Goal: Transaction & Acquisition: Purchase product/service

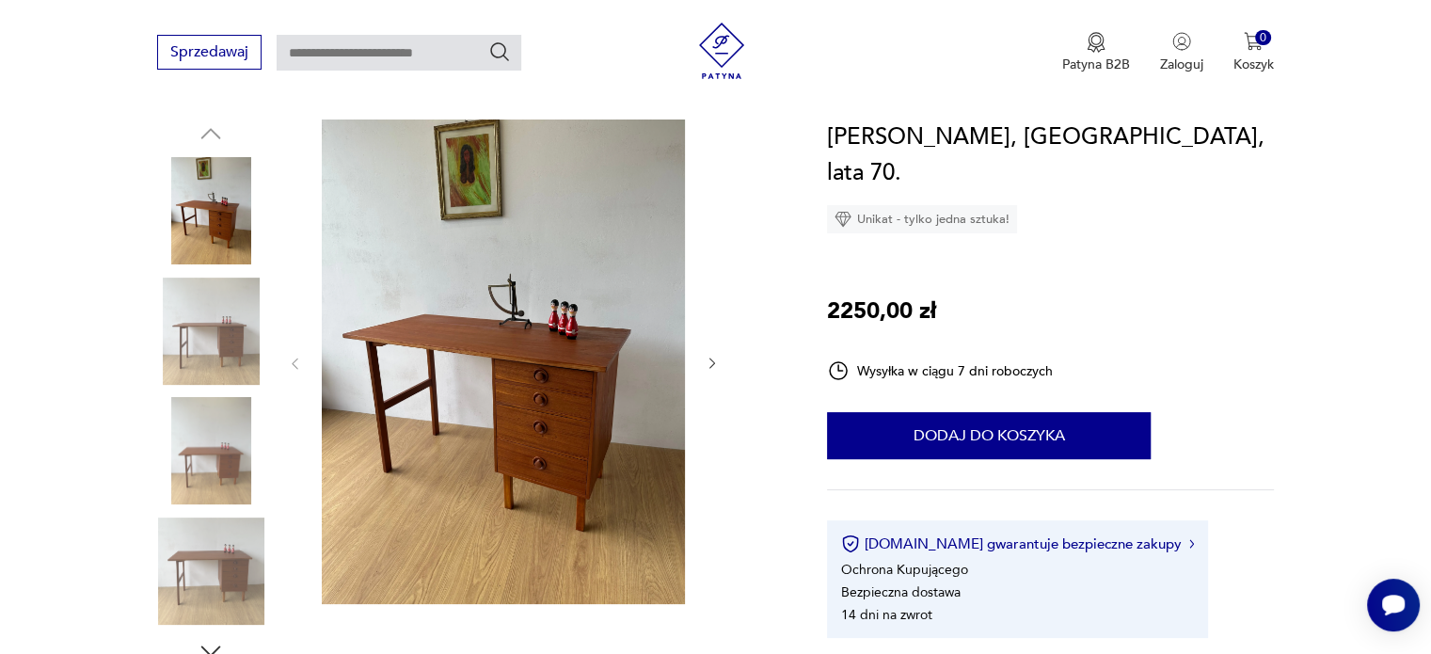
scroll to position [188, 0]
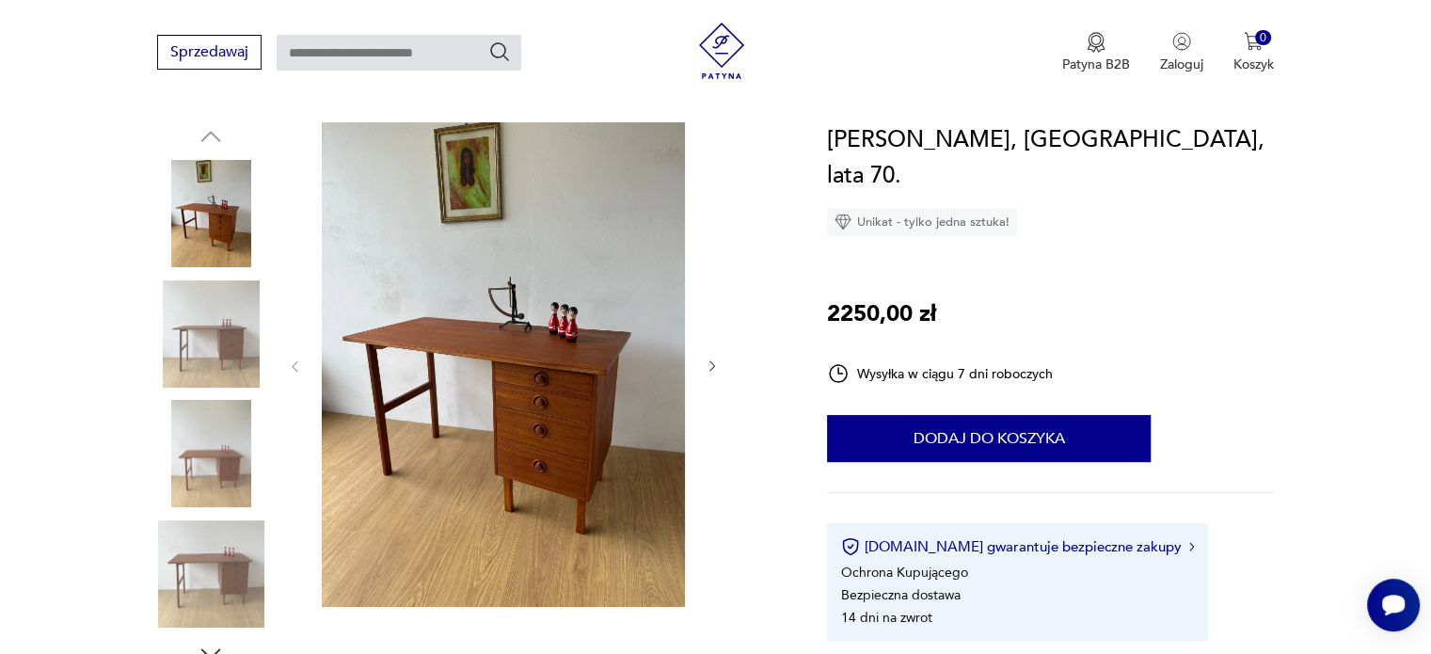
click at [217, 361] on img at bounding box center [210, 333] width 107 height 107
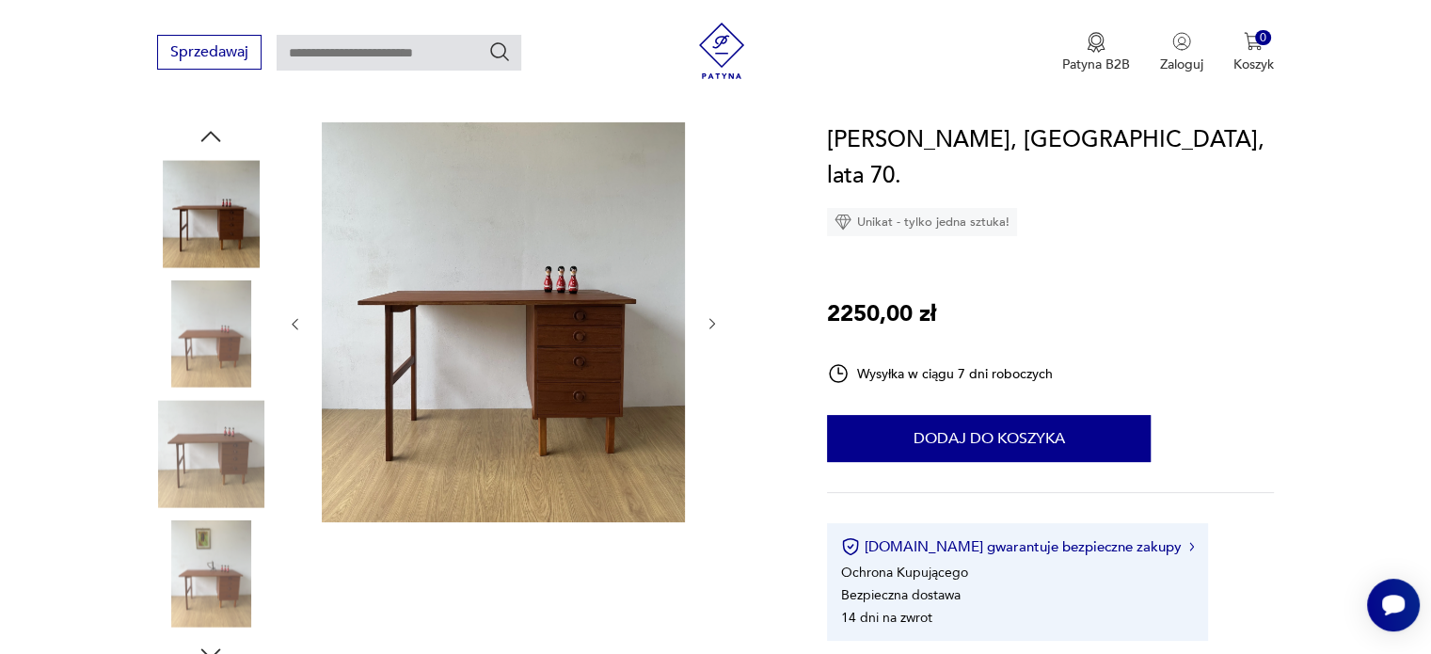
click at [216, 460] on img at bounding box center [210, 453] width 107 height 107
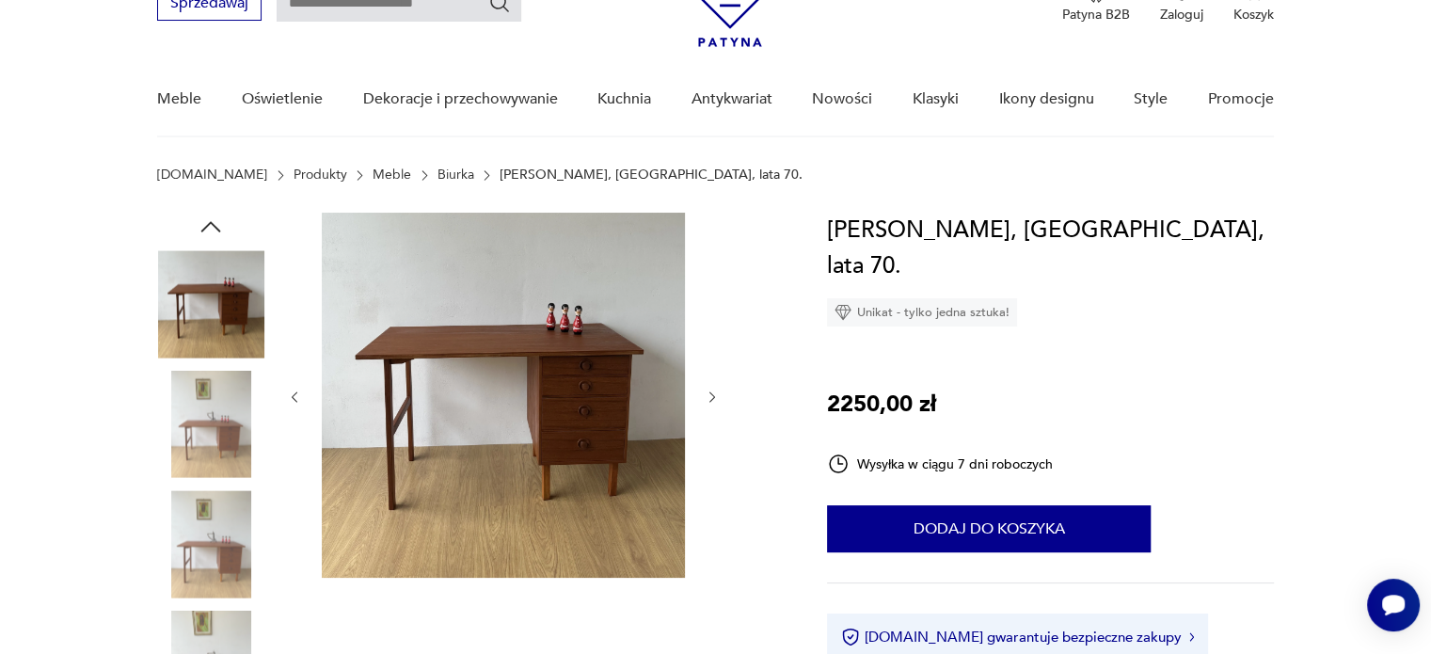
scroll to position [94, 0]
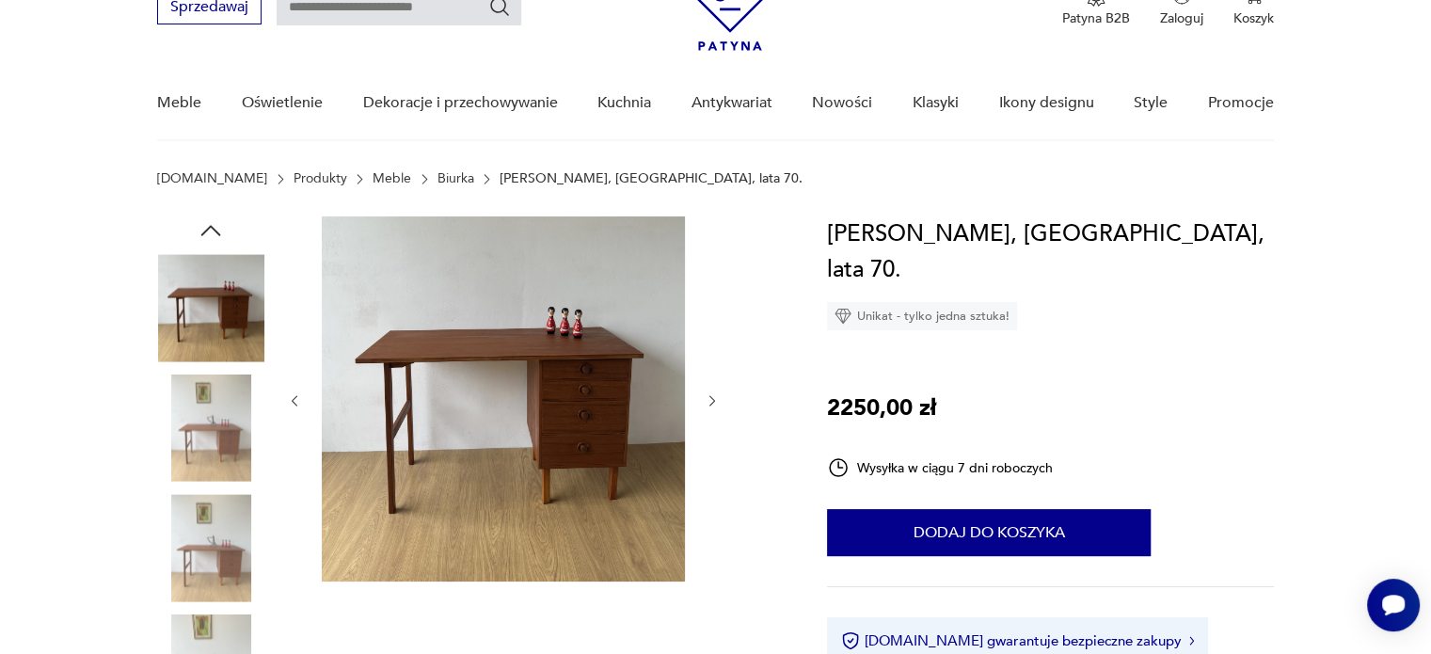
click at [438, 172] on link "Biurka" at bounding box center [456, 178] width 37 height 15
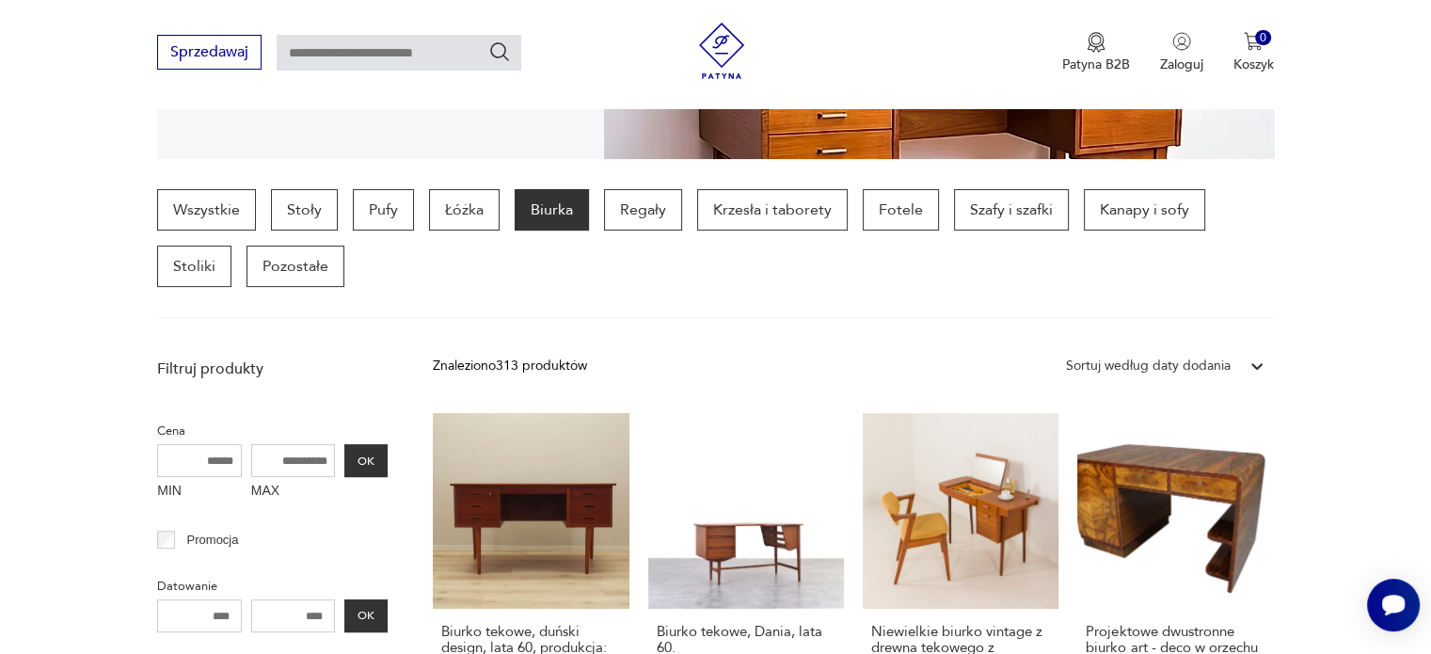
scroll to position [559, 0]
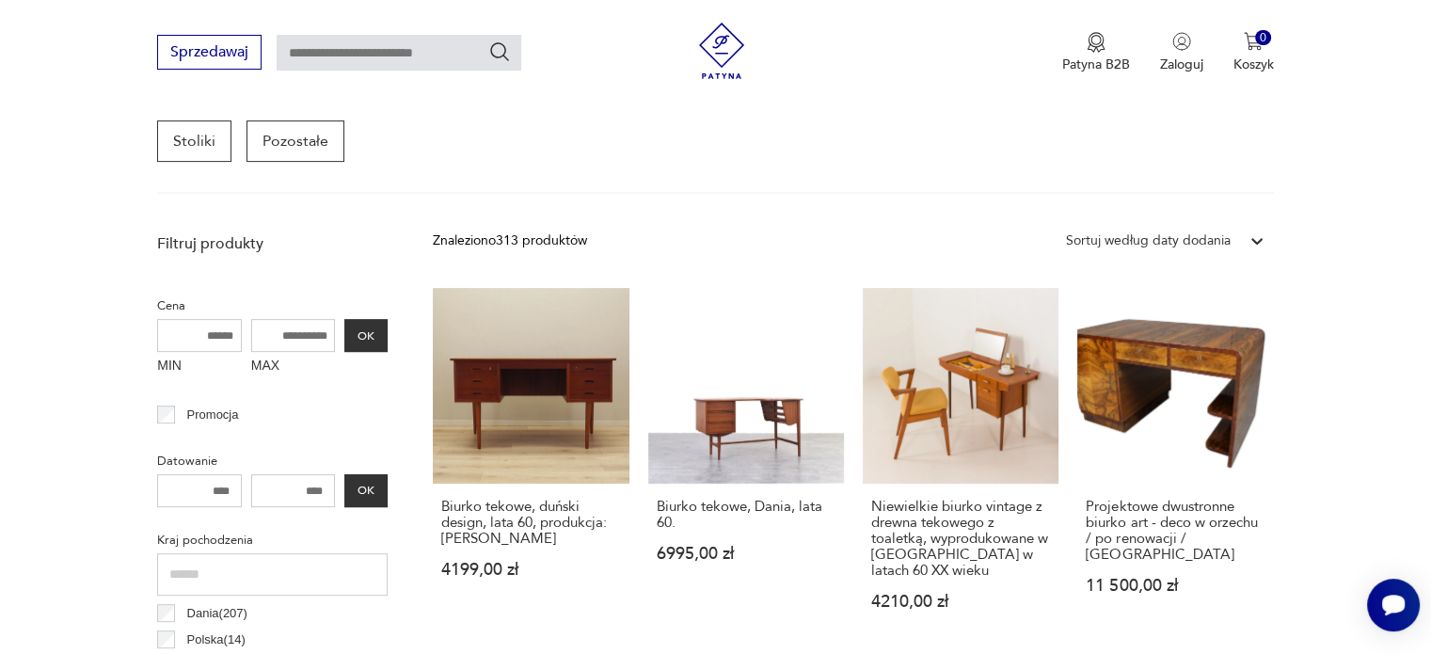
click at [1164, 232] on div "Sortuj według daty dodania" at bounding box center [1148, 241] width 165 height 21
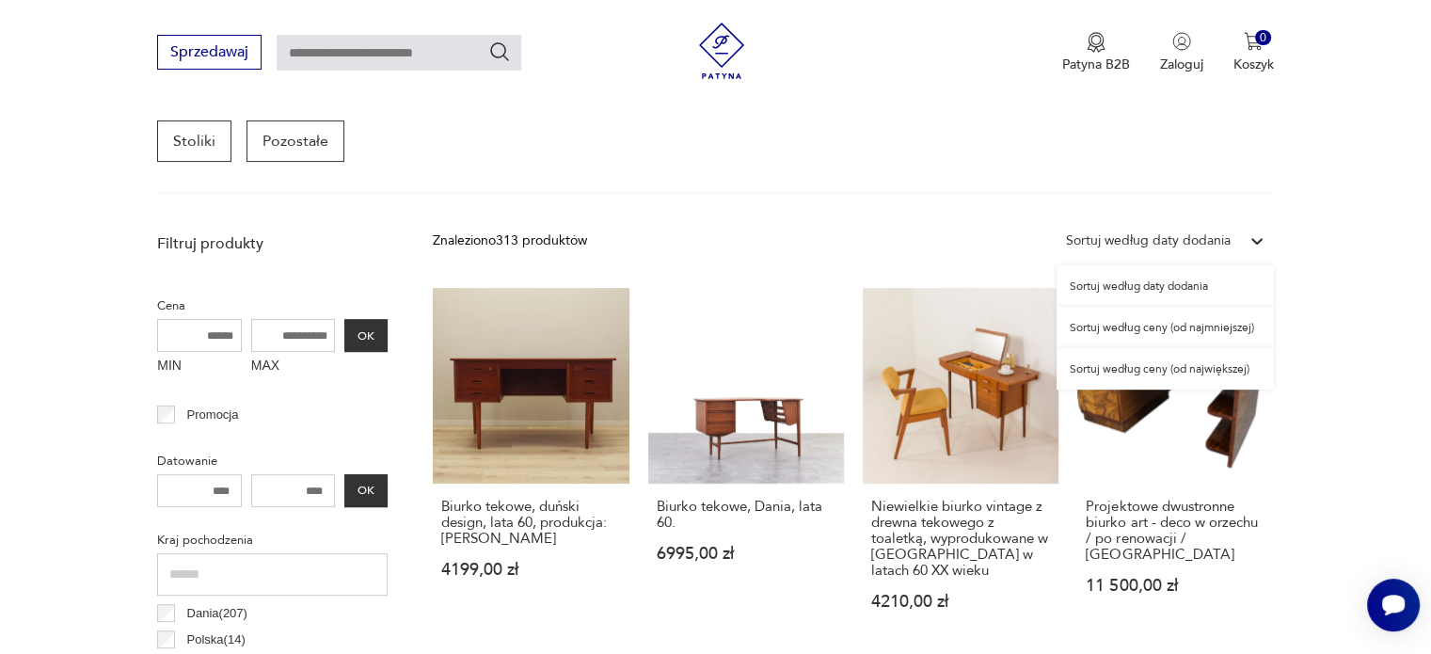
click at [1183, 323] on div "Sortuj według ceny (od najmniejszej)" at bounding box center [1165, 327] width 217 height 41
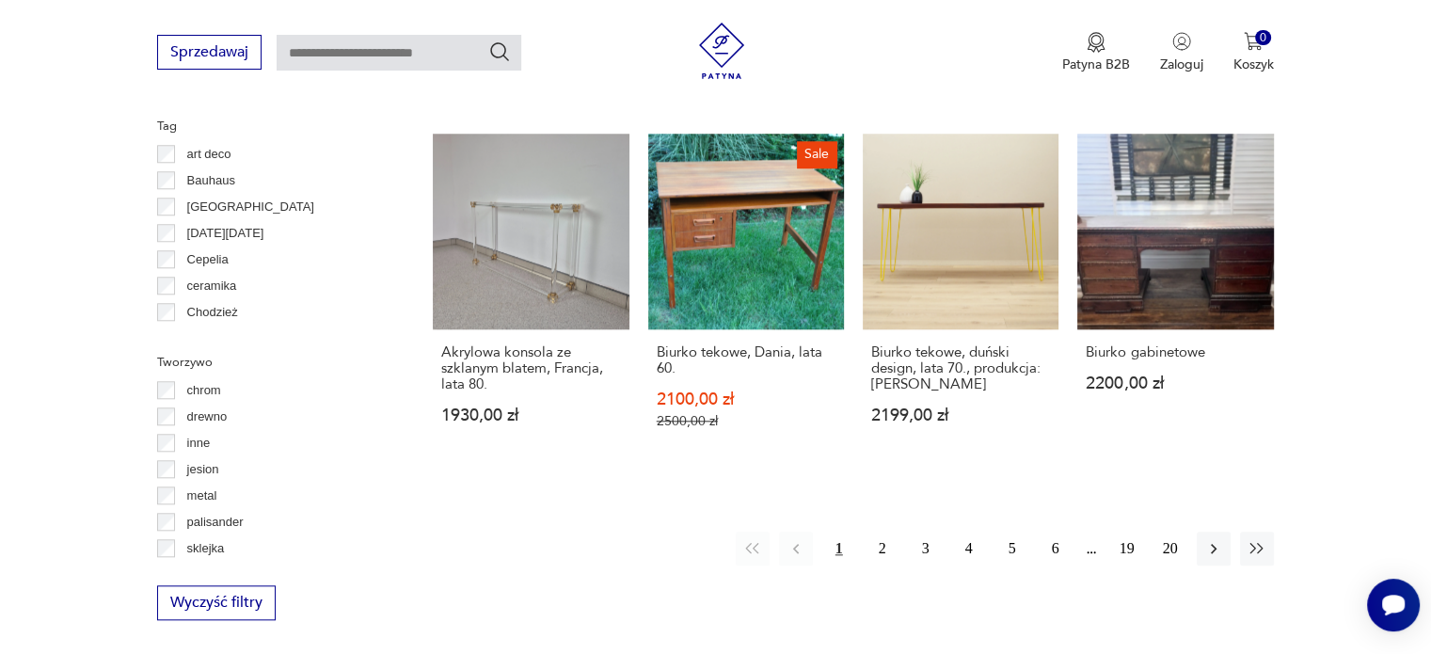
scroll to position [1805, 0]
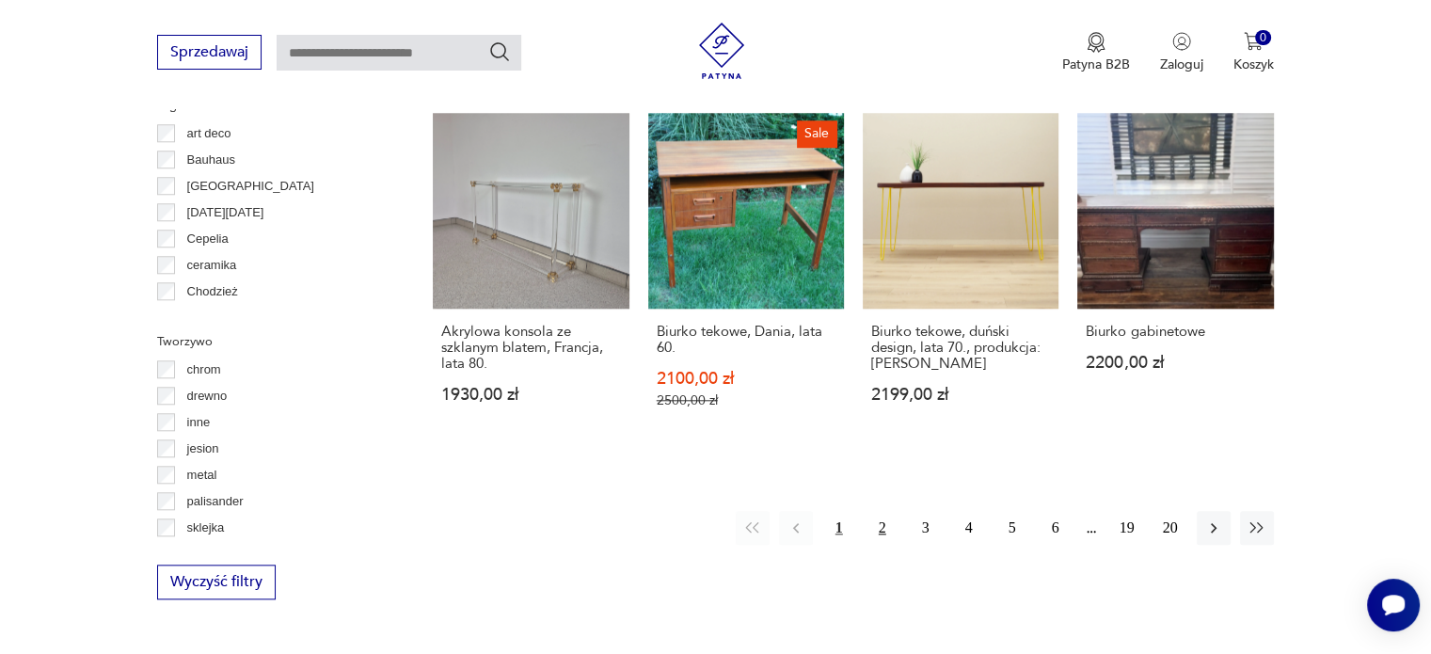
click at [872, 511] on button "2" at bounding box center [883, 528] width 34 height 34
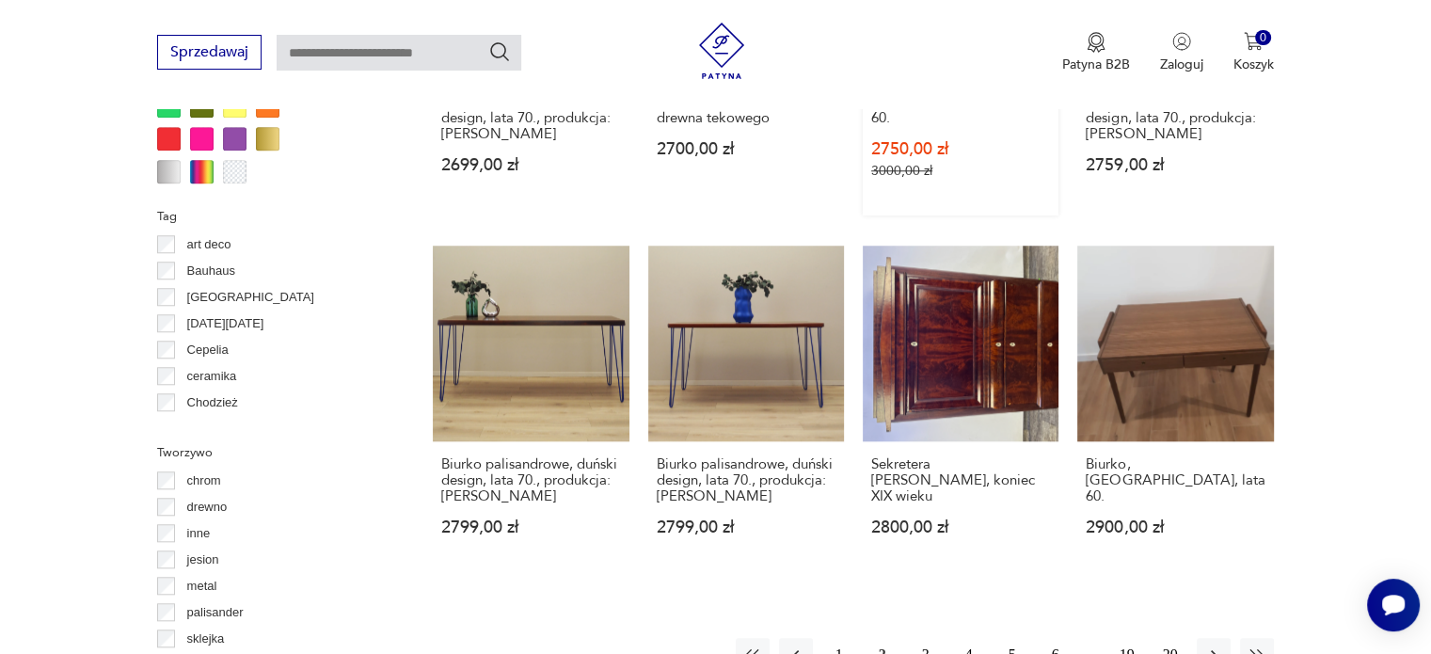
scroll to position [1797, 0]
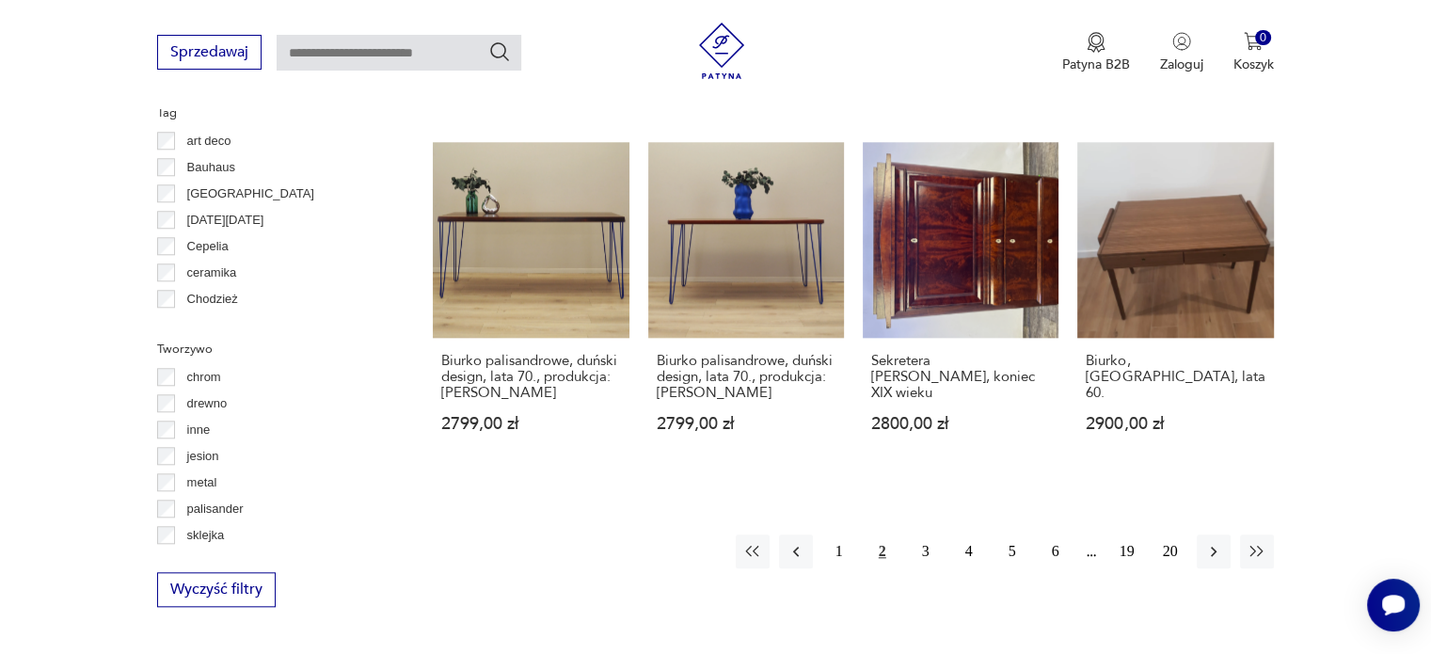
click at [929, 537] on button "3" at bounding box center [926, 552] width 34 height 34
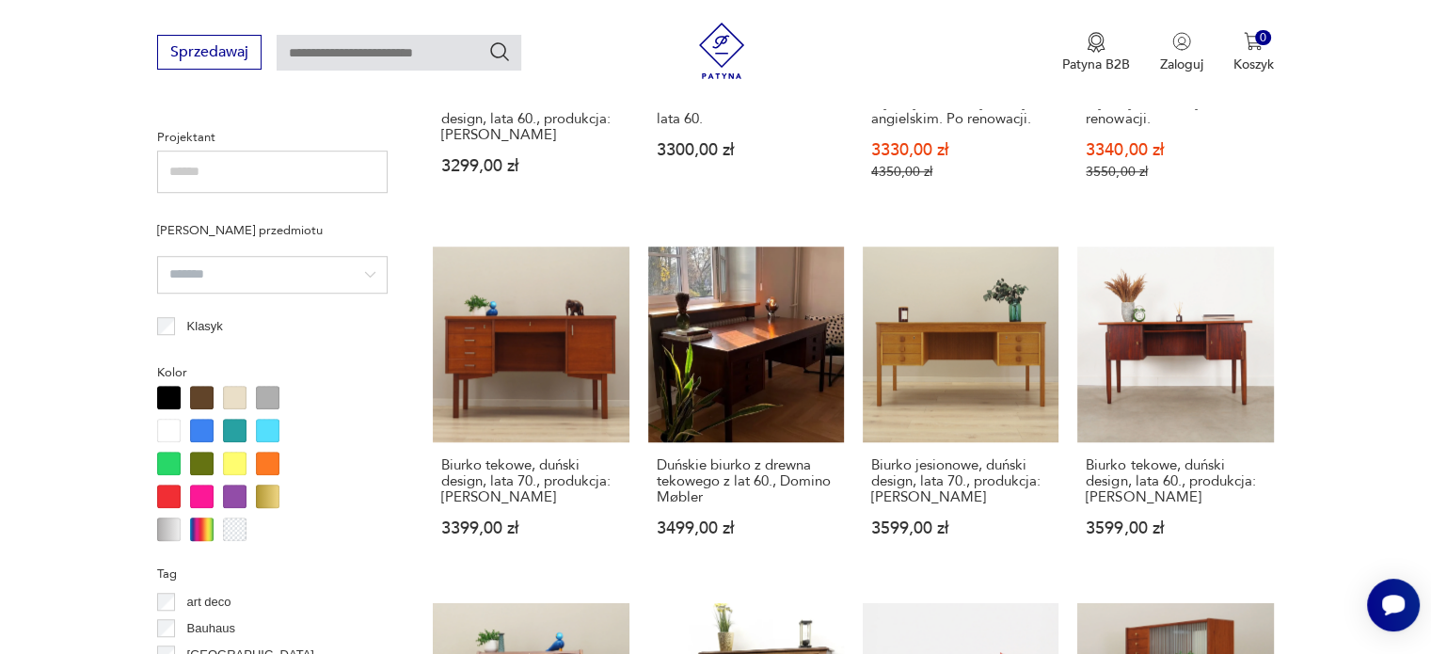
scroll to position [1329, 0]
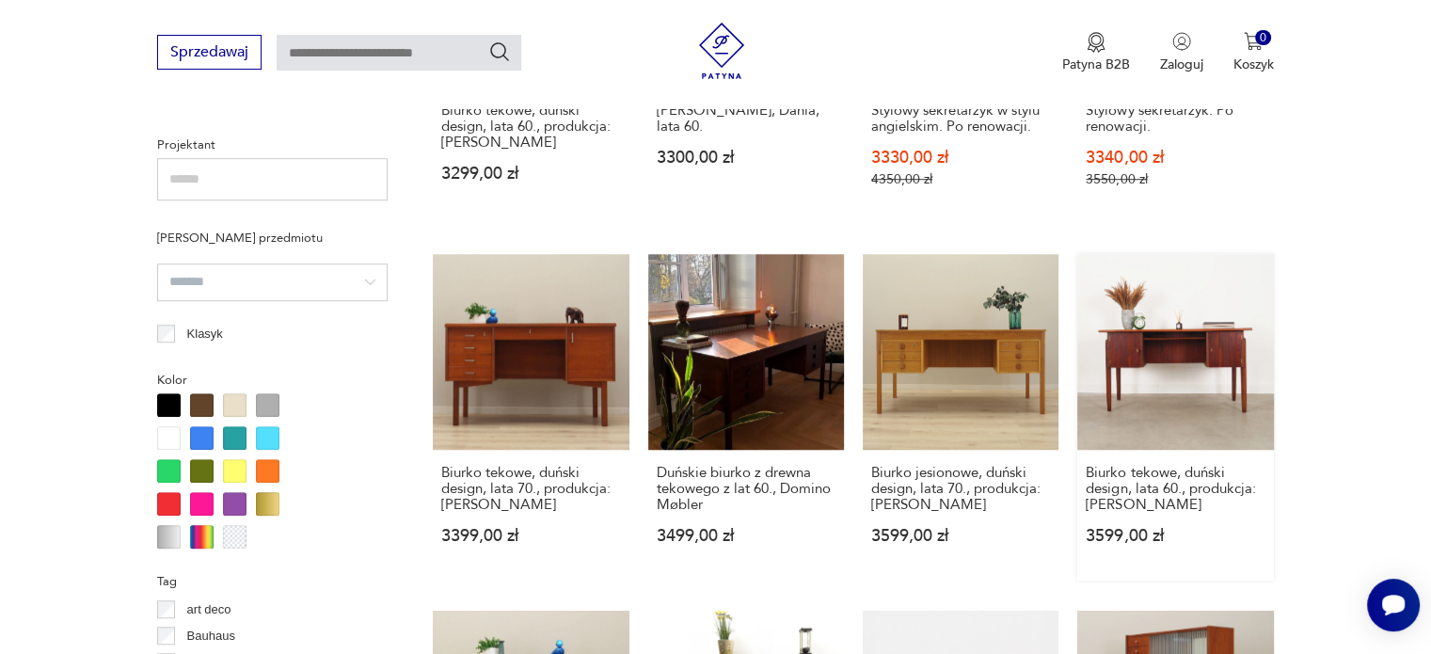
click at [1179, 388] on link "Biurko tekowe, duński design, lata 60., produkcja: [PERSON_NAME] 3599,00 zł" at bounding box center [1176, 417] width 196 height 327
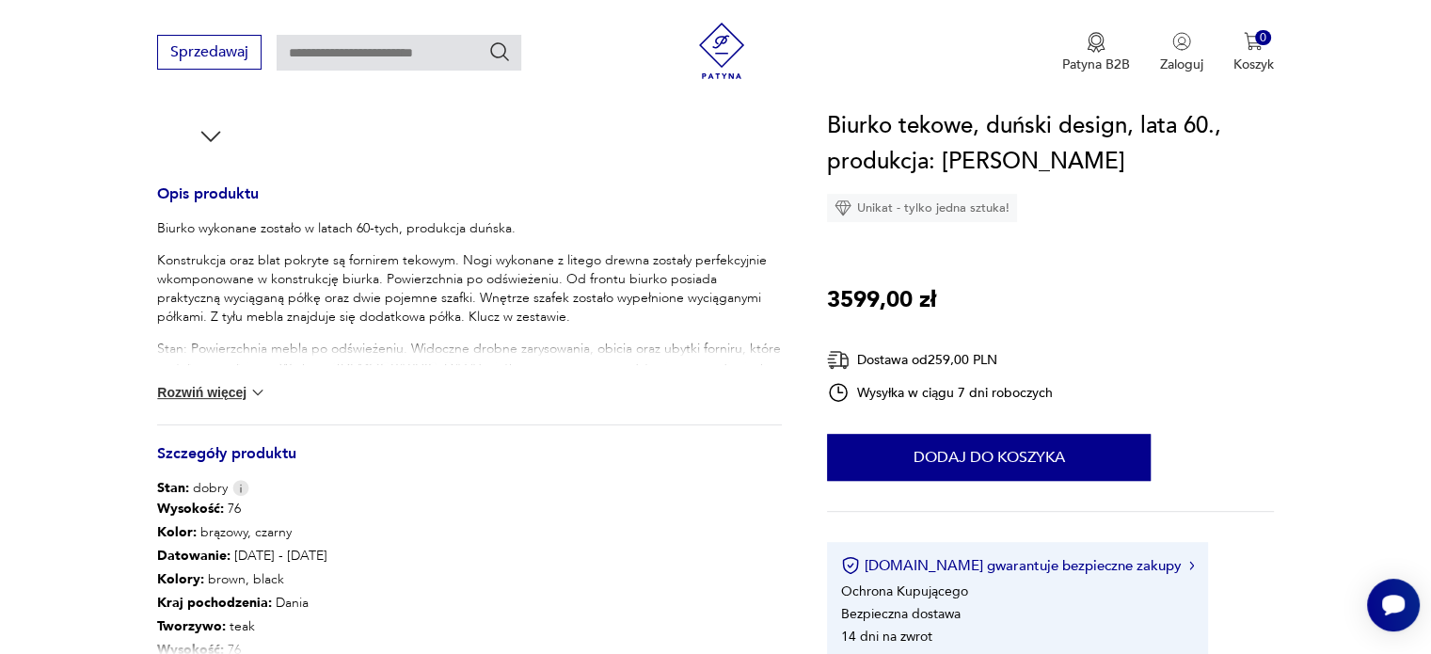
scroll to position [753, 0]
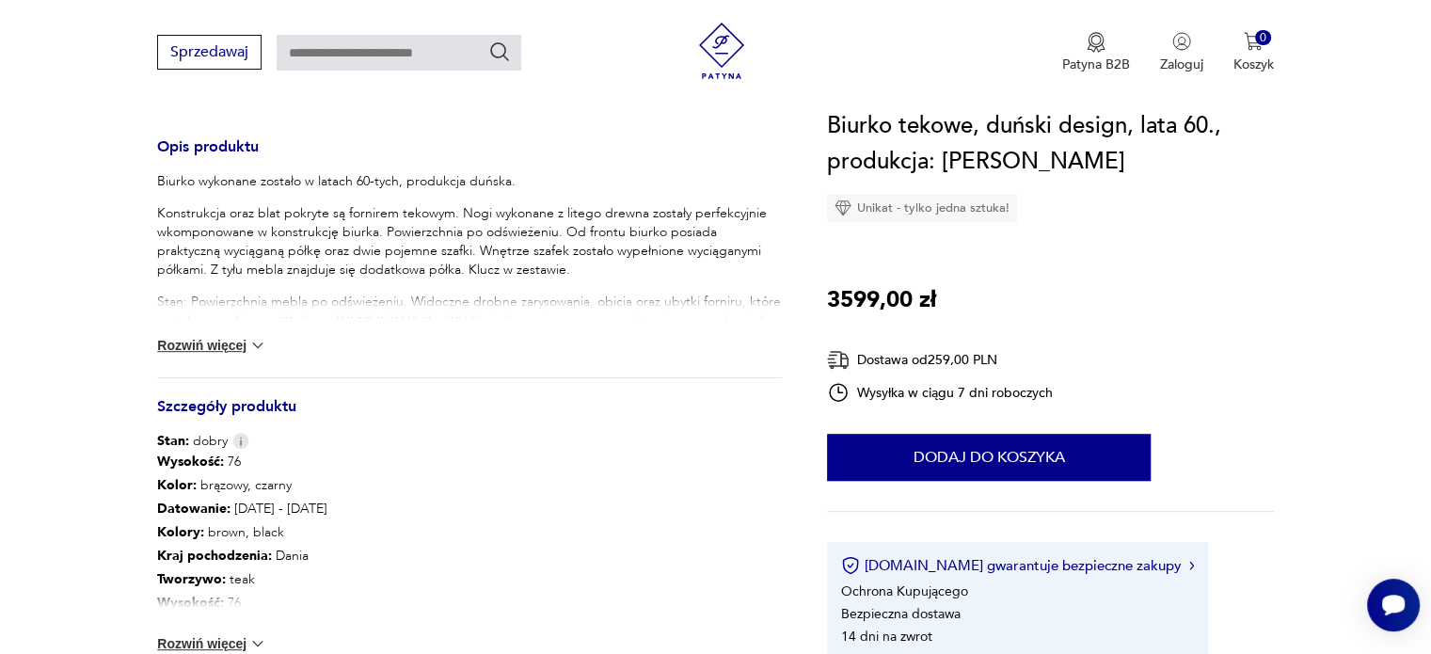
click at [261, 635] on img at bounding box center [257, 643] width 19 height 19
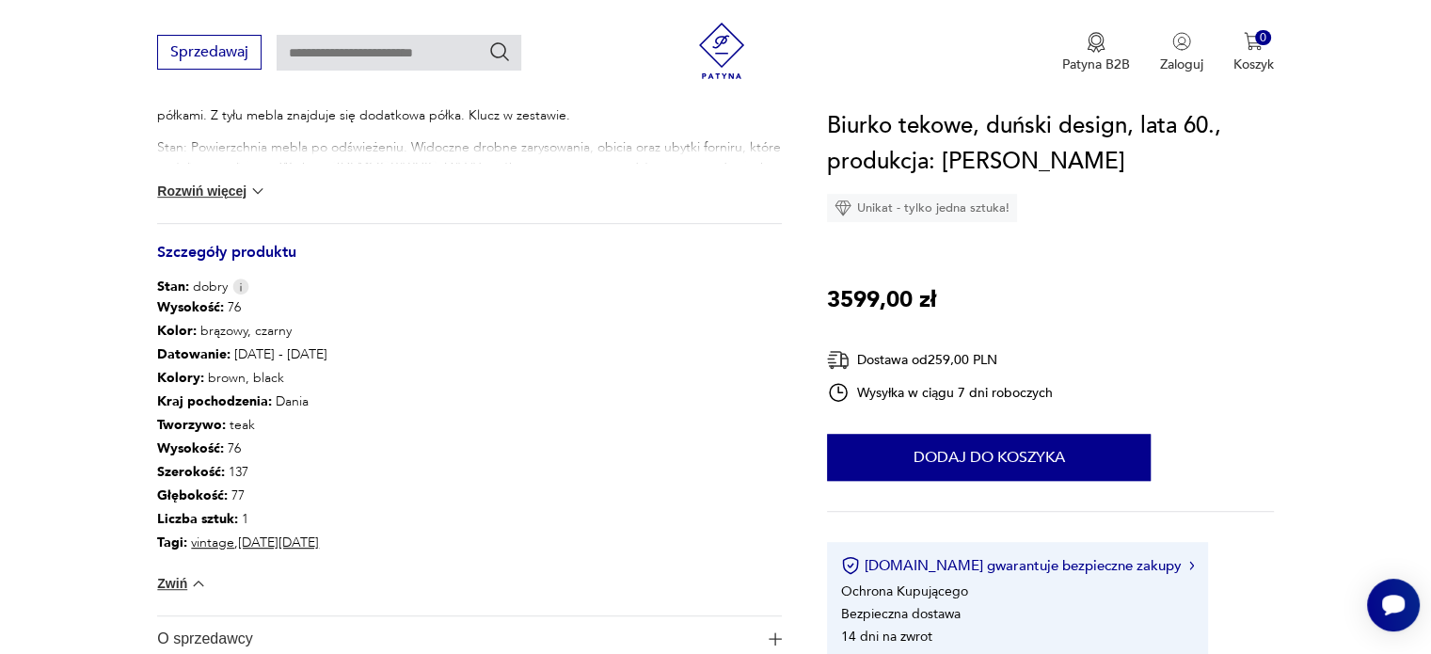
scroll to position [941, 0]
